Goal: Task Accomplishment & Management: Manage account settings

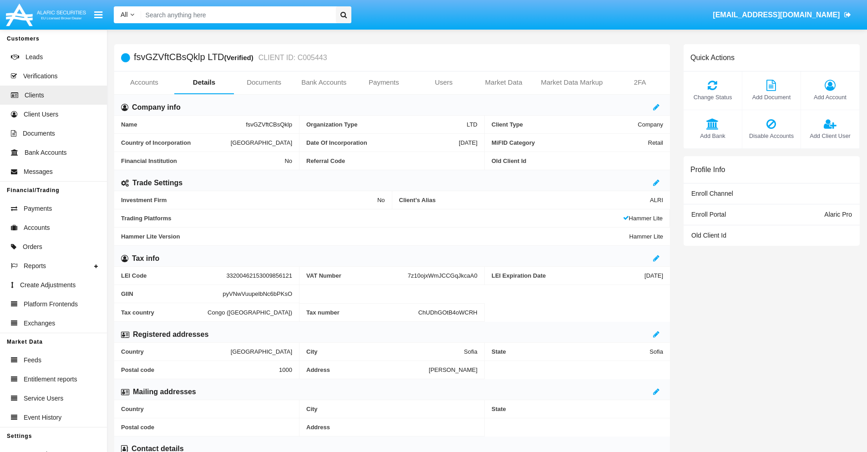
click at [830, 97] on span "Add Account" at bounding box center [830, 97] width 49 height 9
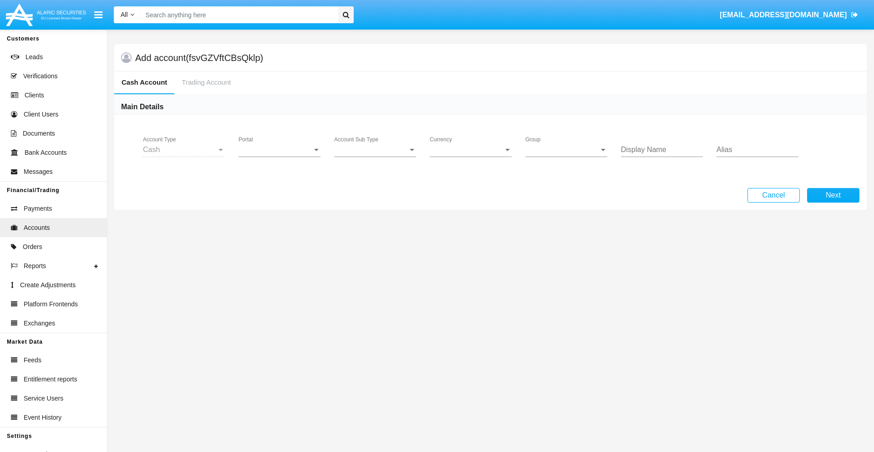
click at [279, 150] on span "Portal" at bounding box center [275, 150] width 74 height 8
click at [280, 157] on span "Alaric Pro" at bounding box center [280, 157] width 84 height 22
click at [375, 150] on span "Account Sub Type" at bounding box center [371, 150] width 74 height 8
click at [375, 157] on span "Trading Cash" at bounding box center [375, 157] width 82 height 22
click at [566, 150] on span "Group" at bounding box center [562, 150] width 74 height 8
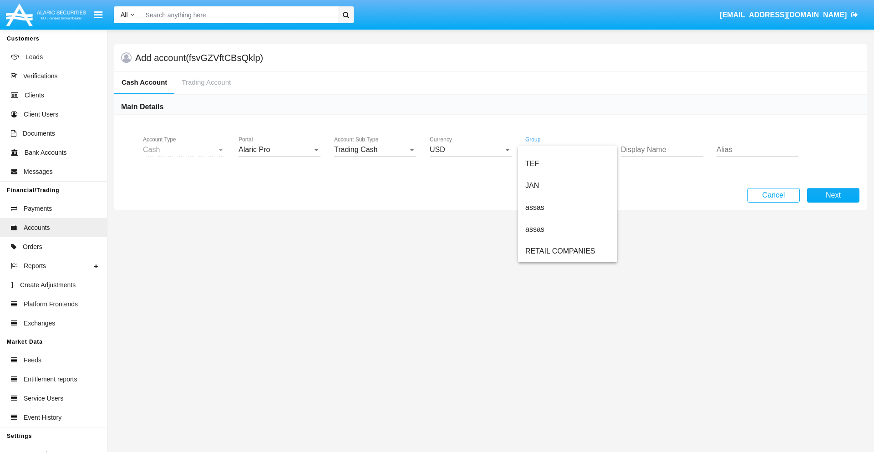
scroll to position [211, 0]
click at [567, 251] on span "ALARIC test" at bounding box center [567, 251] width 85 height 22
type input "pink"
type input "lavender"
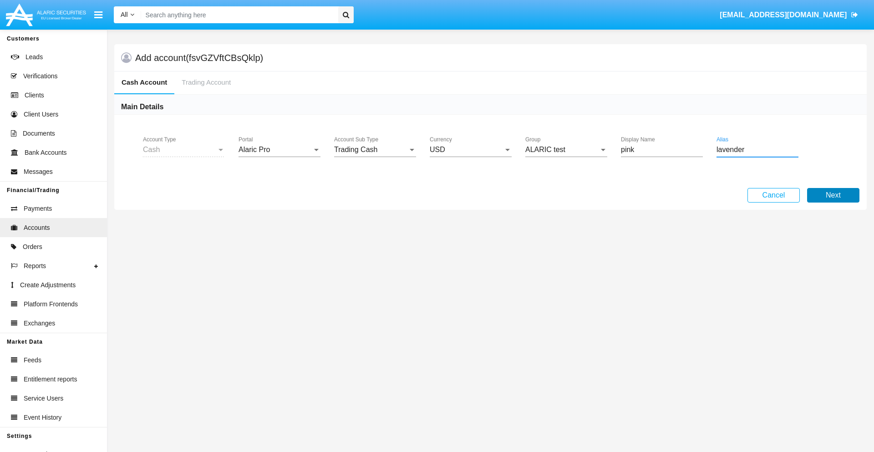
click at [833, 195] on button "Next" at bounding box center [833, 195] width 52 height 15
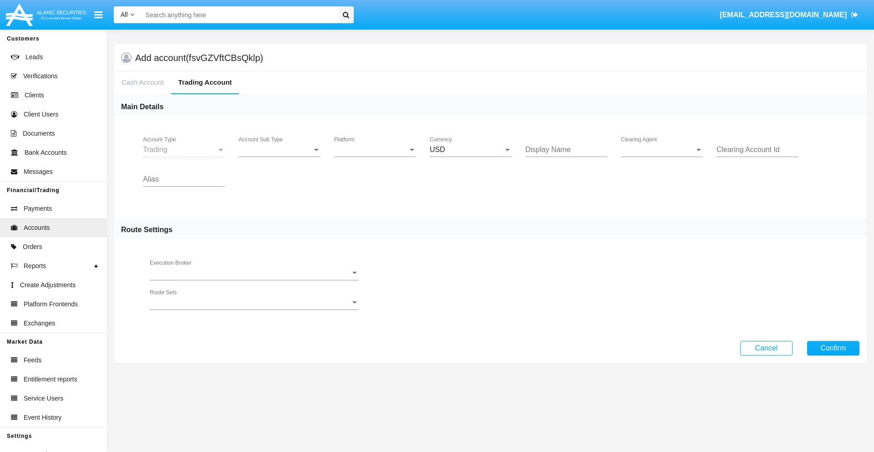
click at [279, 150] on span "Account Sub Type" at bounding box center [275, 150] width 74 height 8
click at [279, 157] on span "Trading" at bounding box center [279, 157] width 82 height 22
click at [375, 150] on span "Platform" at bounding box center [371, 150] width 74 height 8
click at [375, 157] on span "Hammer Lite" at bounding box center [375, 157] width 82 height 22
click at [662, 150] on span "Clearing Agent" at bounding box center [658, 150] width 74 height 8
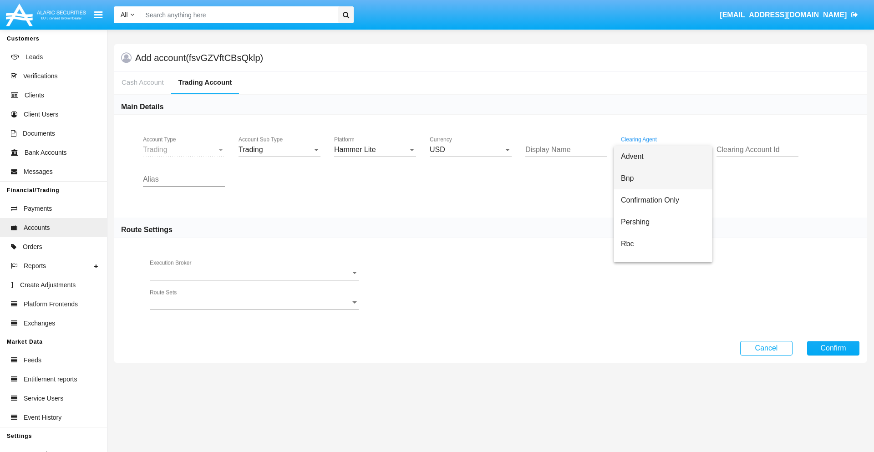
click at [670, 178] on span "Bnp" at bounding box center [663, 178] width 84 height 22
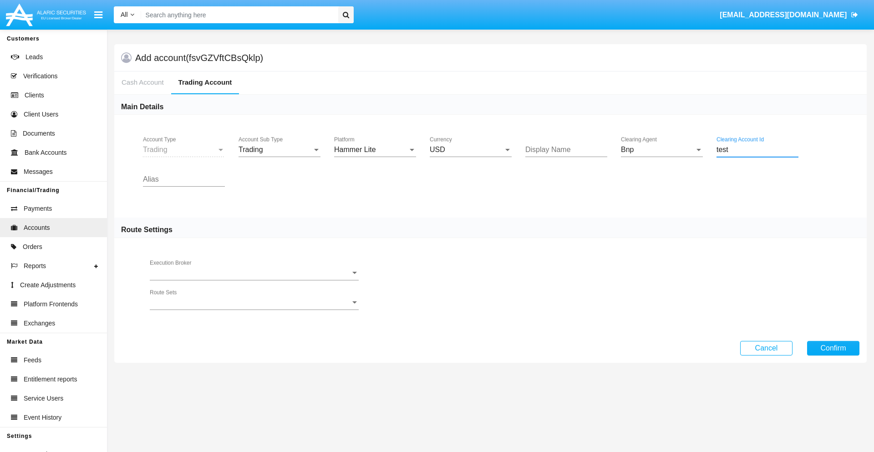
type input "test"
type input "sky blue"
type input "green"
click at [833, 348] on button "Confirm" at bounding box center [833, 348] width 52 height 15
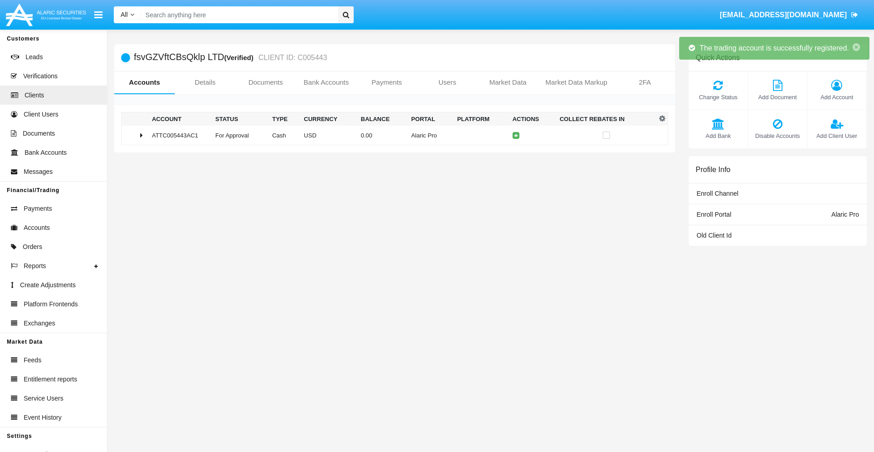
click at [391, 135] on td "0.00" at bounding box center [382, 136] width 51 height 20
click at [516, 135] on icon at bounding box center [518, 135] width 4 height 4
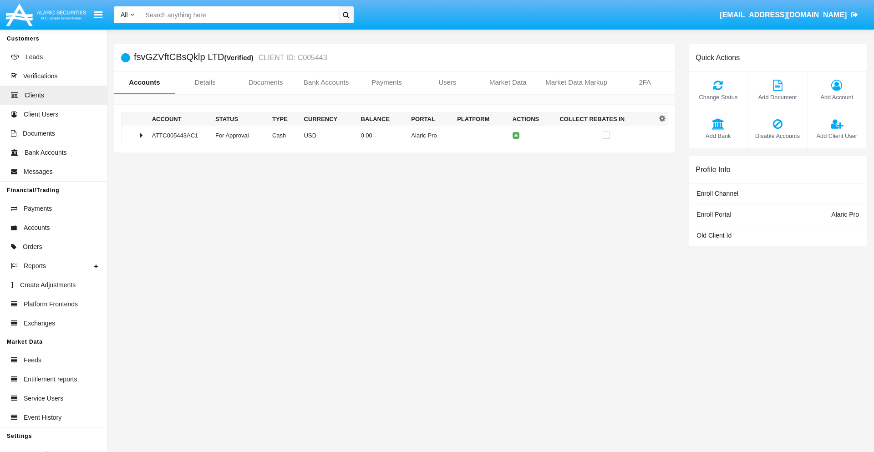
click at [391, 135] on td "0.00" at bounding box center [382, 136] width 51 height 20
click at [516, 154] on icon at bounding box center [518, 154] width 4 height 4
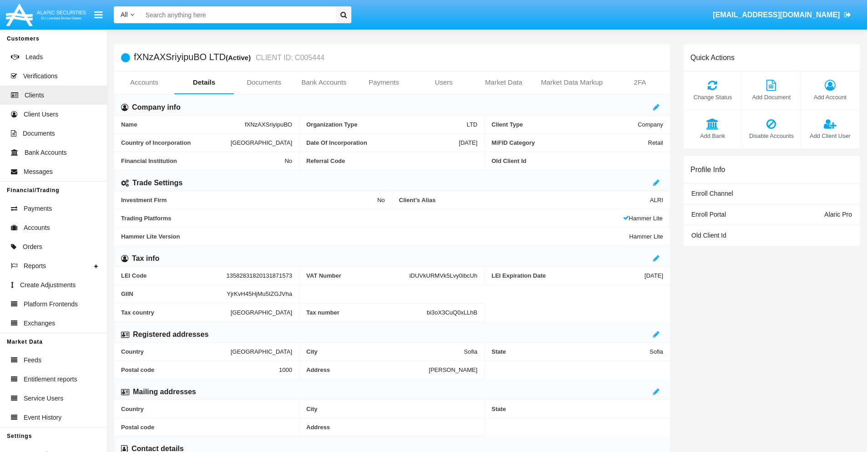
click at [144, 82] on link "Accounts" at bounding box center [144, 82] width 60 height 22
click at [830, 97] on span "Add Account" at bounding box center [830, 97] width 49 height 9
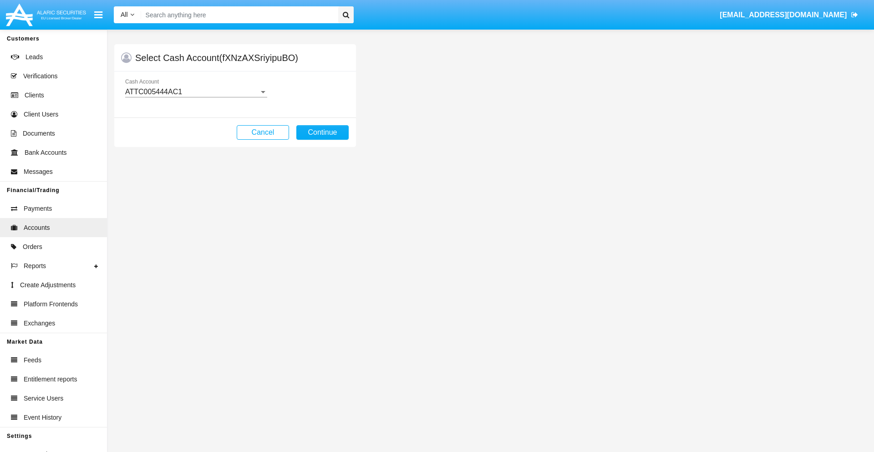
click at [196, 92] on div "ATTC005444AC1" at bounding box center [192, 92] width 134 height 8
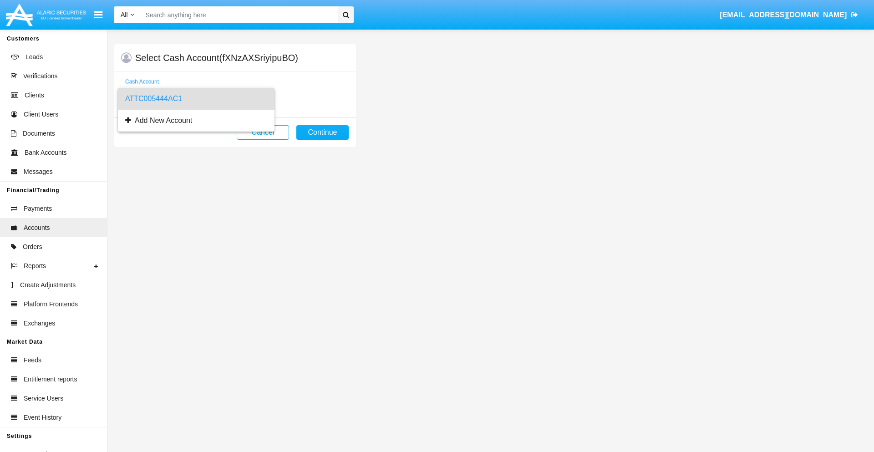
click at [196, 99] on span "ATTC005444AC1" at bounding box center [196, 99] width 142 height 22
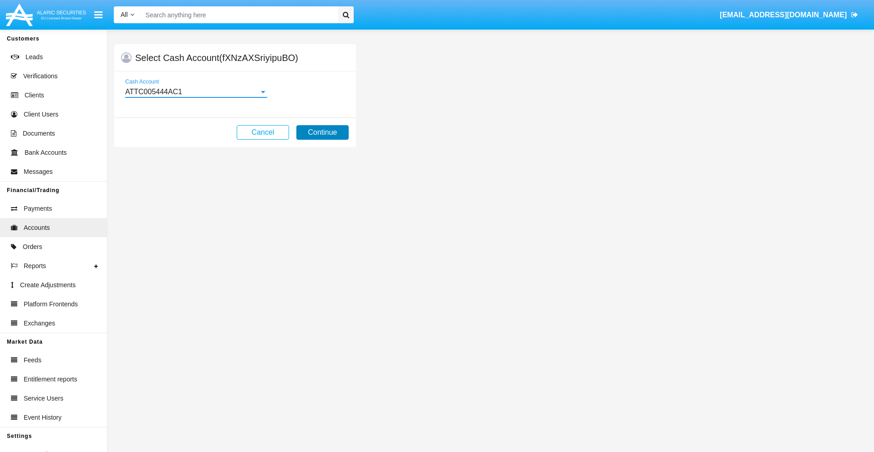
click at [322, 132] on button "Continue" at bounding box center [322, 132] width 52 height 15
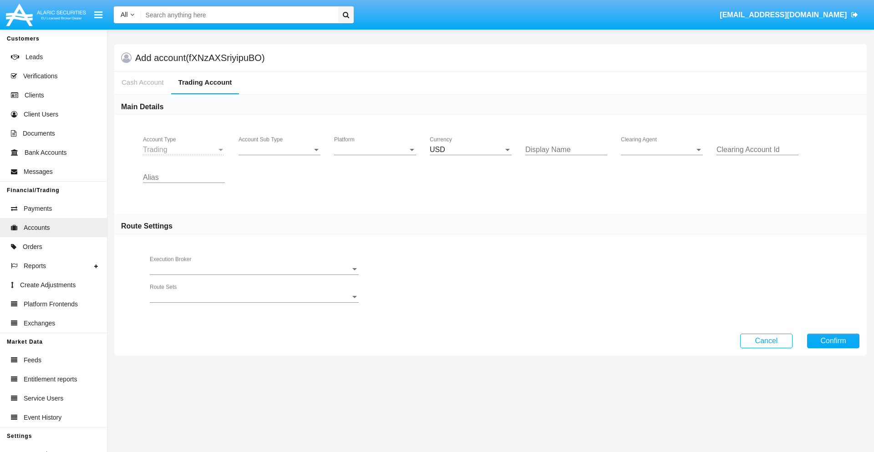
click at [279, 150] on span "Account Sub Type" at bounding box center [275, 150] width 74 height 8
click at [279, 157] on span "Trading" at bounding box center [279, 157] width 82 height 22
click at [375, 150] on span "Platform" at bounding box center [371, 150] width 74 height 8
click at [375, 157] on span "Hammer Lite" at bounding box center [367, 157] width 67 height 22
click at [662, 150] on span "Clearing Agent" at bounding box center [658, 150] width 74 height 8
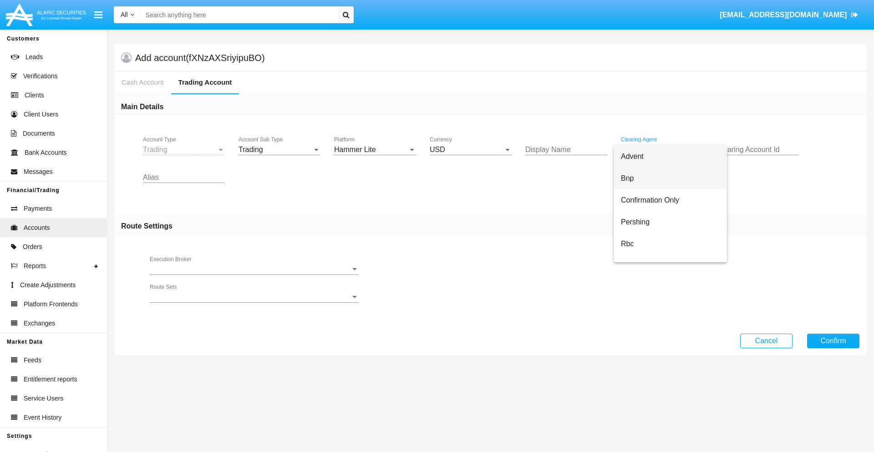
click at [670, 178] on span "Bnp" at bounding box center [670, 178] width 99 height 22
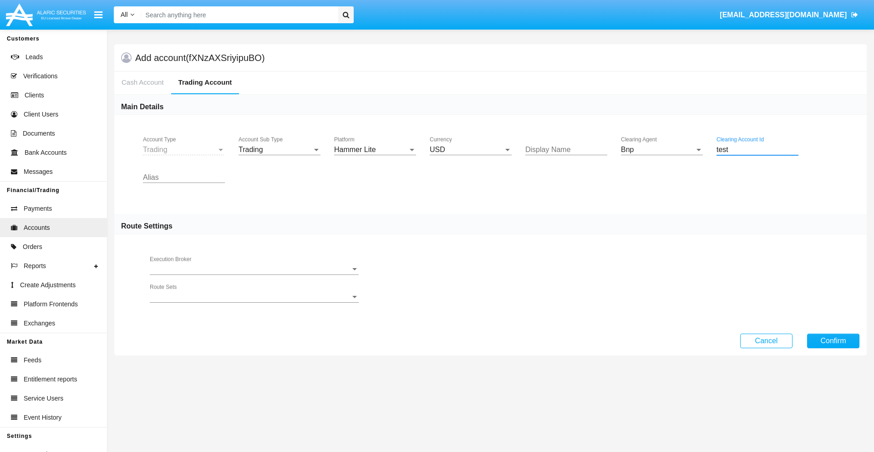
type input "test"
type input "black"
type input "silver"
click at [833, 340] on button "Confirm" at bounding box center [833, 341] width 52 height 15
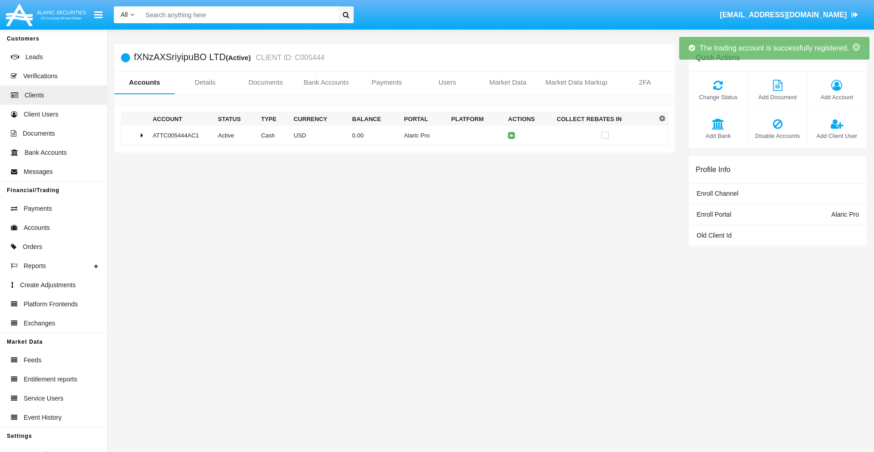
click at [391, 135] on td "0.00" at bounding box center [375, 136] width 52 height 20
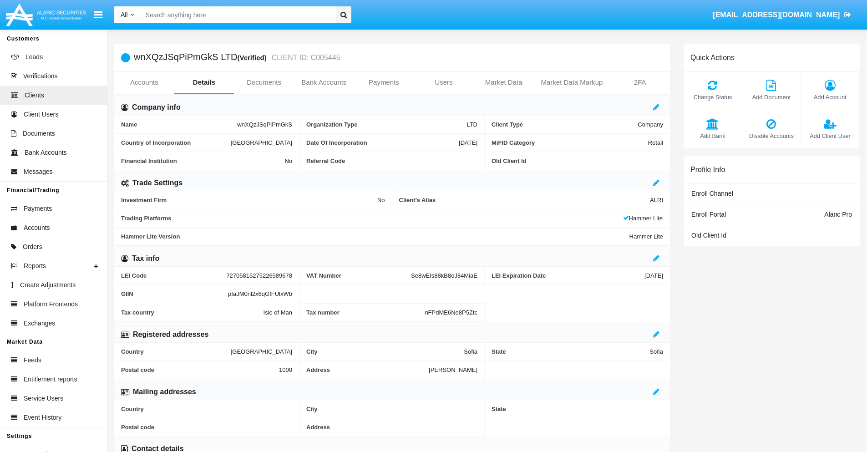
click at [144, 82] on link "Accounts" at bounding box center [144, 82] width 60 height 22
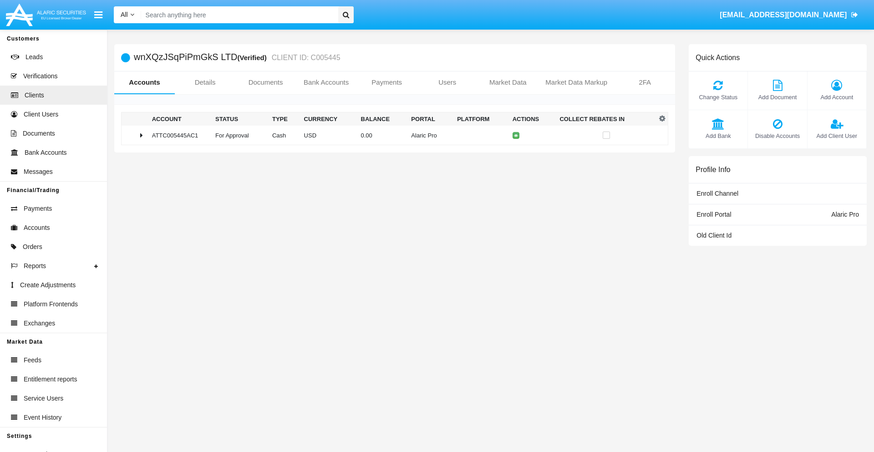
click at [718, 97] on span "Change Status" at bounding box center [718, 97] width 50 height 9
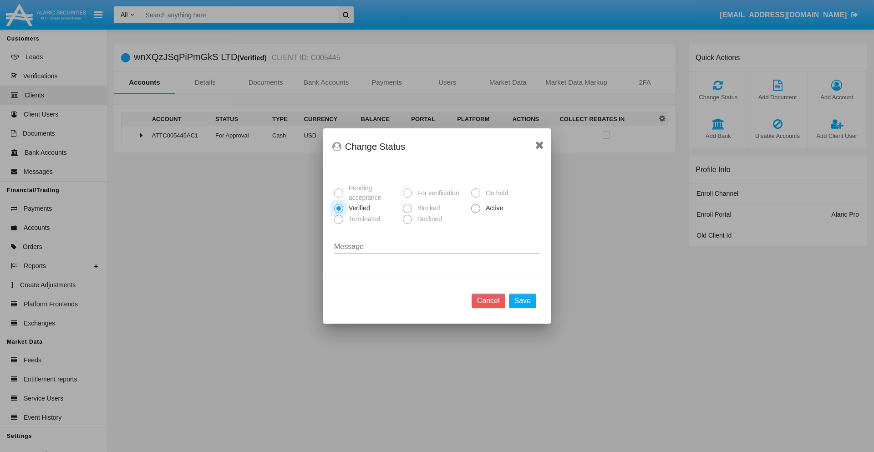
click at [492, 208] on span "Active" at bounding box center [492, 208] width 25 height 10
click at [476, 213] on input "Active" at bounding box center [475, 213] width 0 height 0
radio input "true"
click at [522, 301] on button "Save" at bounding box center [522, 301] width 27 height 15
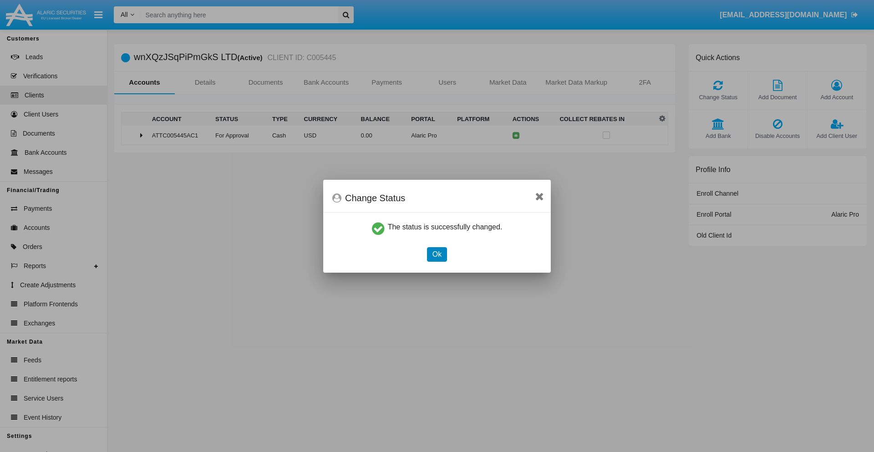
click at [436, 254] on button "Ok" at bounding box center [437, 254] width 20 height 15
